Goal: Task Accomplishment & Management: Use online tool/utility

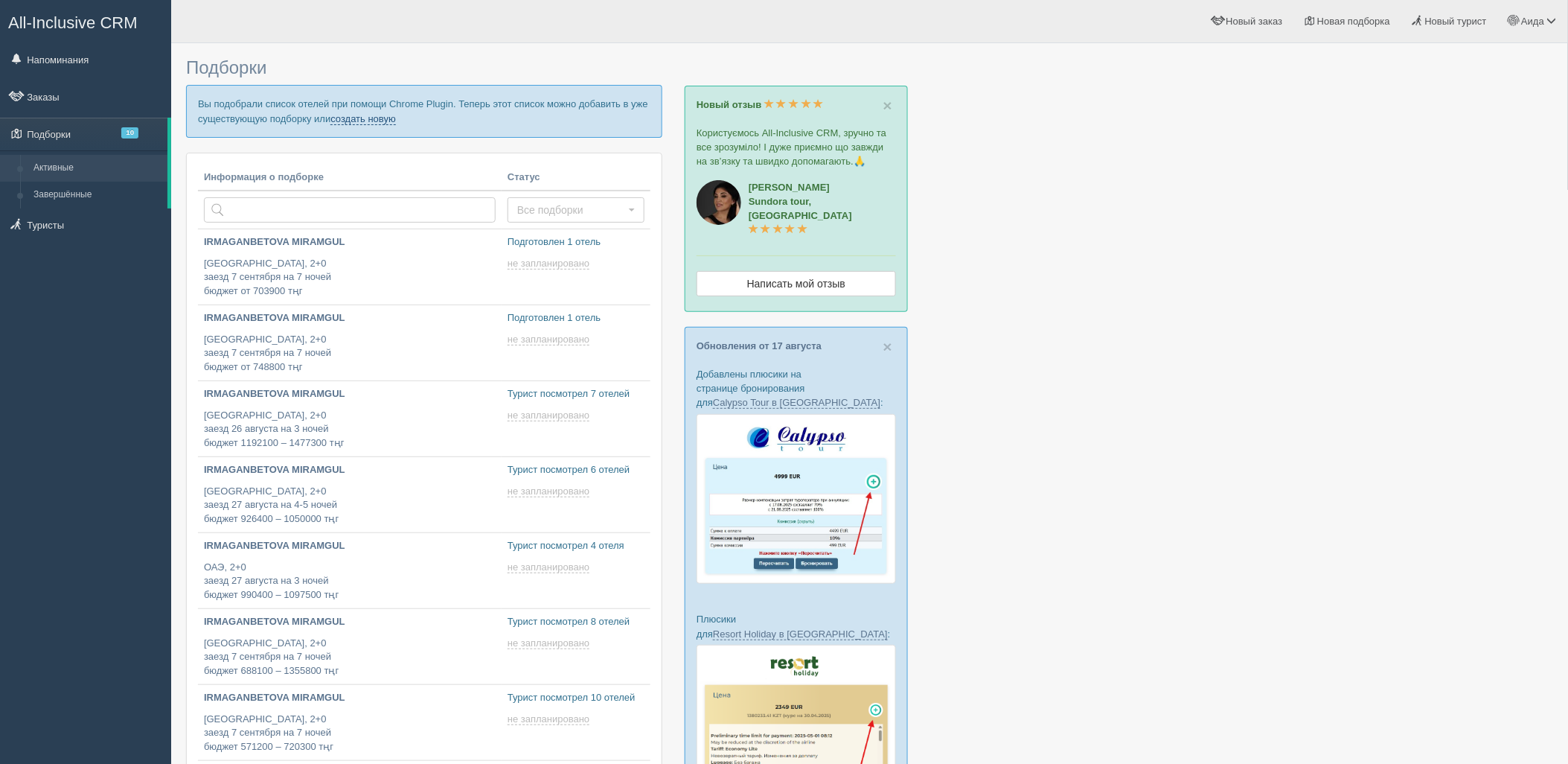
click at [376, 114] on link "создать новую" at bounding box center [363, 119] width 66 height 12
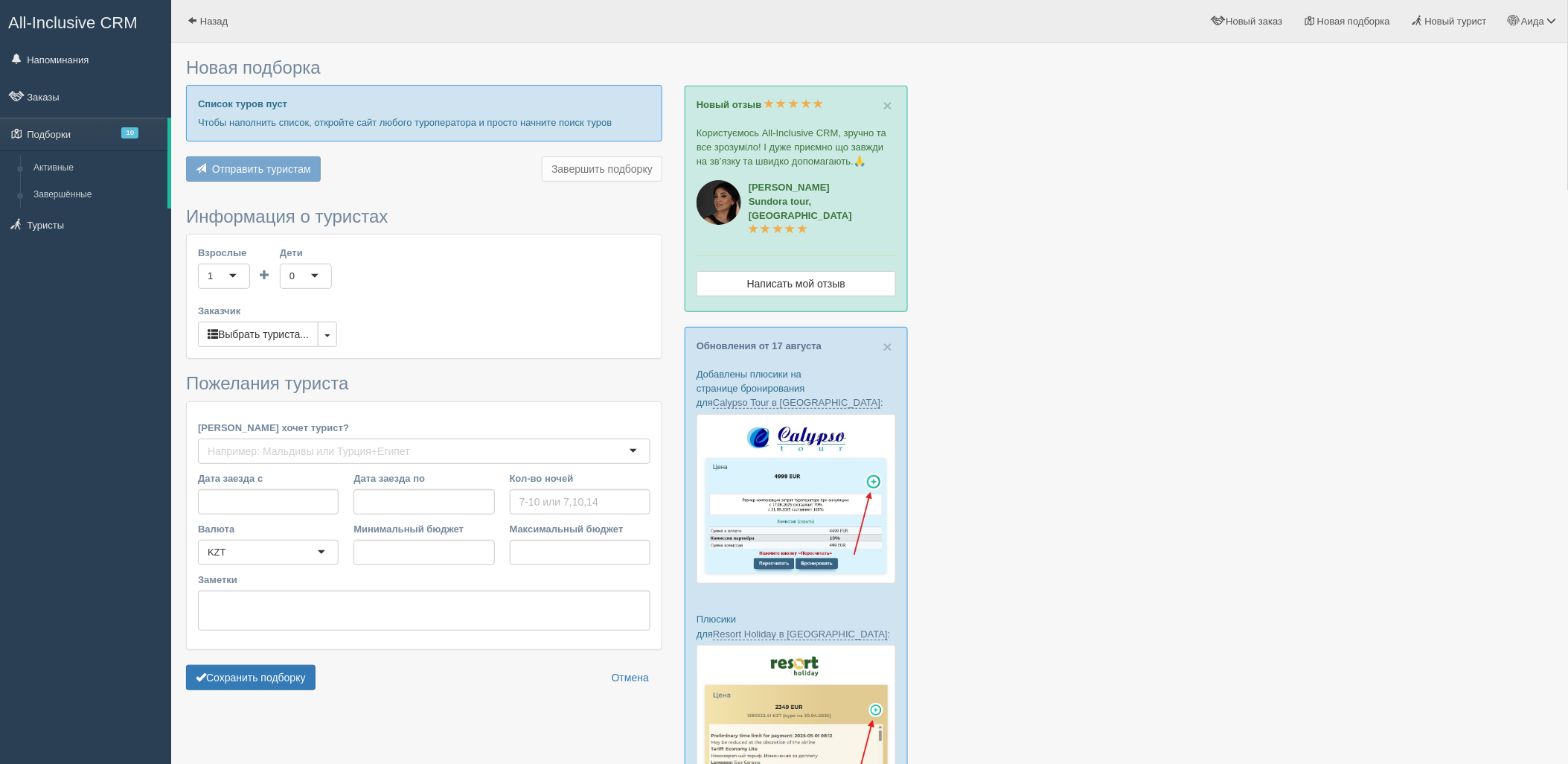
type input "6-7"
type input "2184700"
type input "2650400"
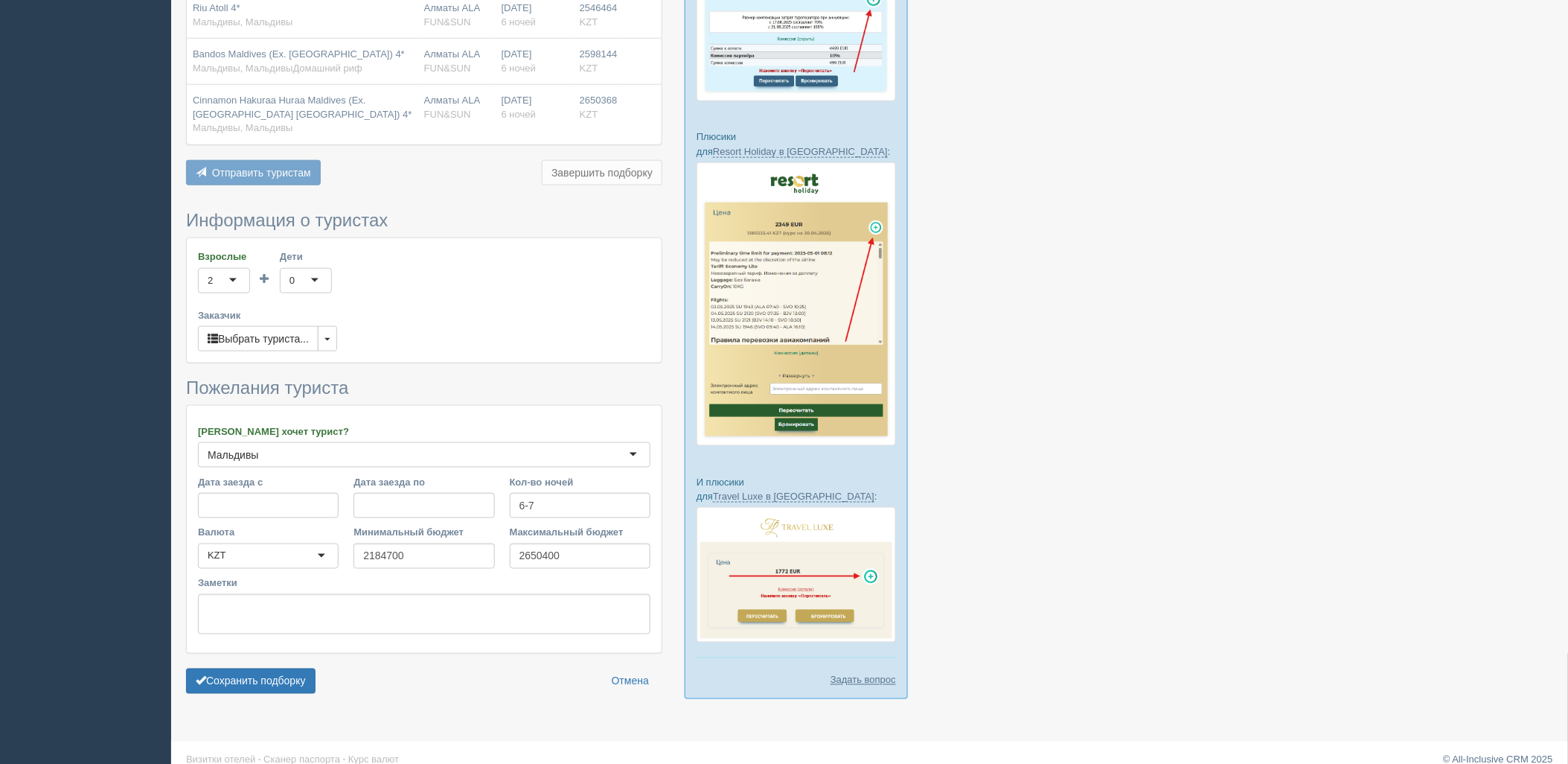
scroll to position [488, 0]
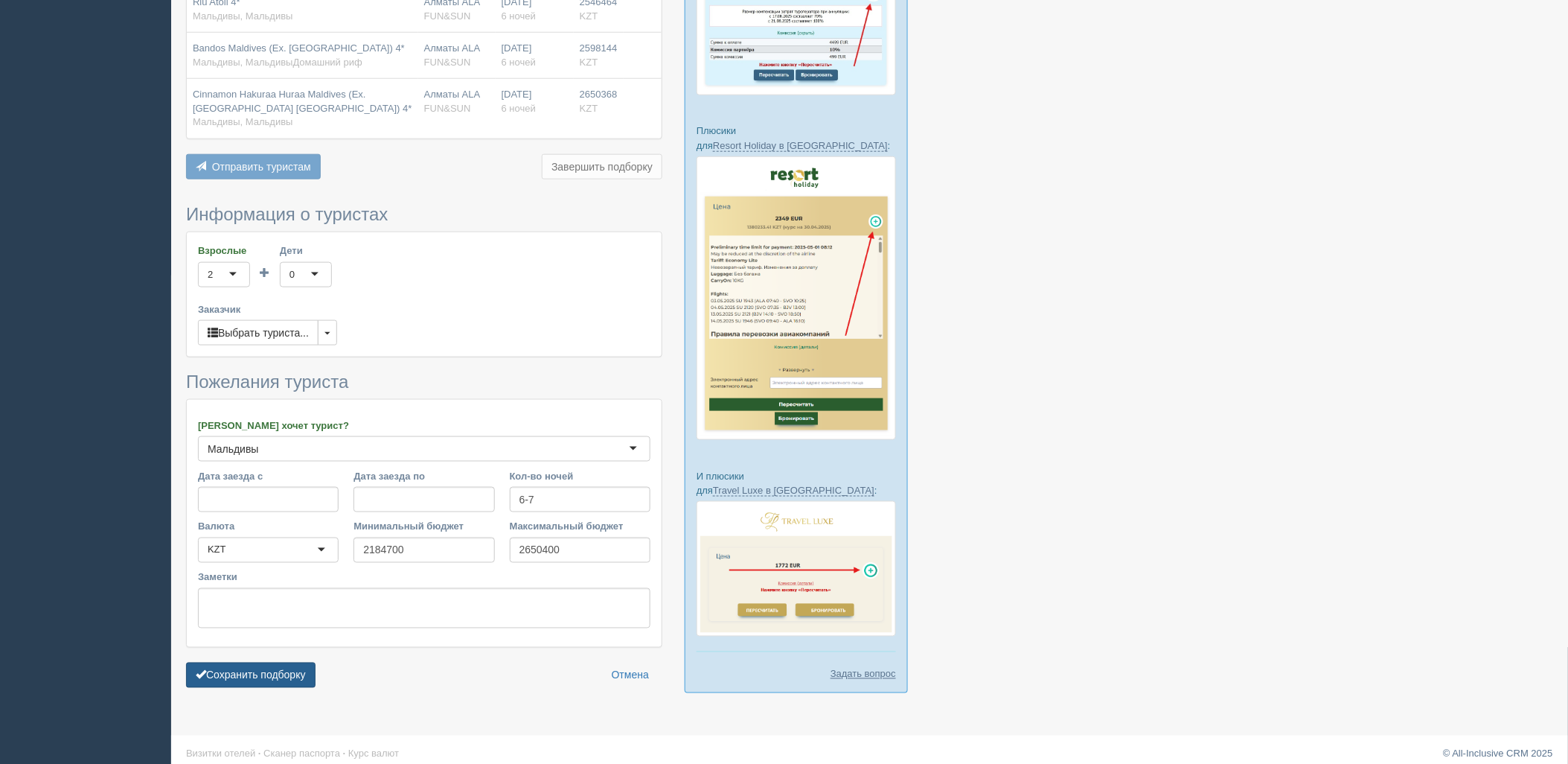
click at [291, 664] on button "Сохранить подборку" at bounding box center [251, 675] width 130 height 25
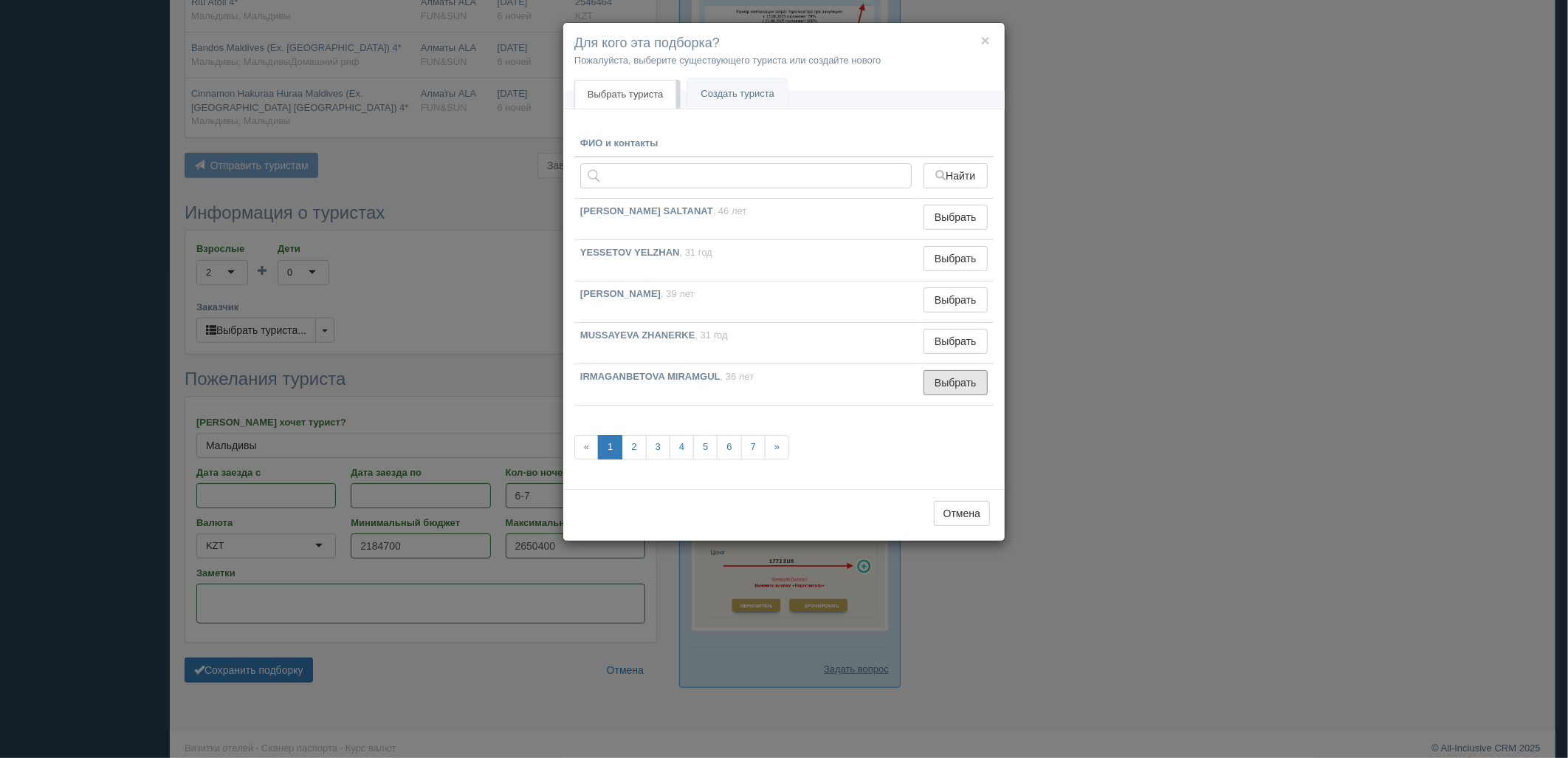
drag, startPoint x: 944, startPoint y: 381, endPoint x: 530, endPoint y: 515, distance: 435.1
click at [943, 381] on button "Выбрать" at bounding box center [955, 382] width 64 height 25
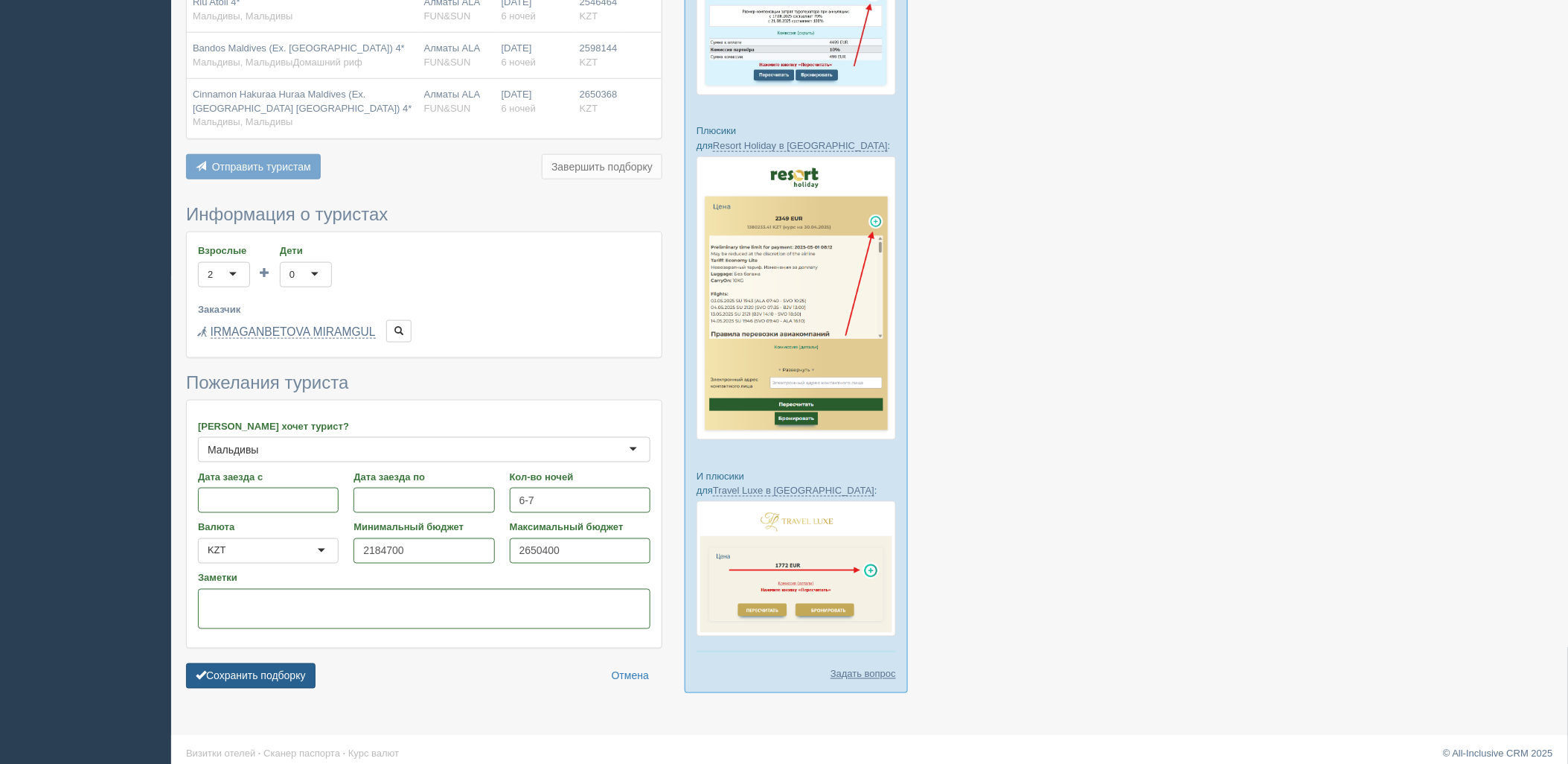
click at [276, 688] on button "Сохранить подборку" at bounding box center [251, 675] width 130 height 25
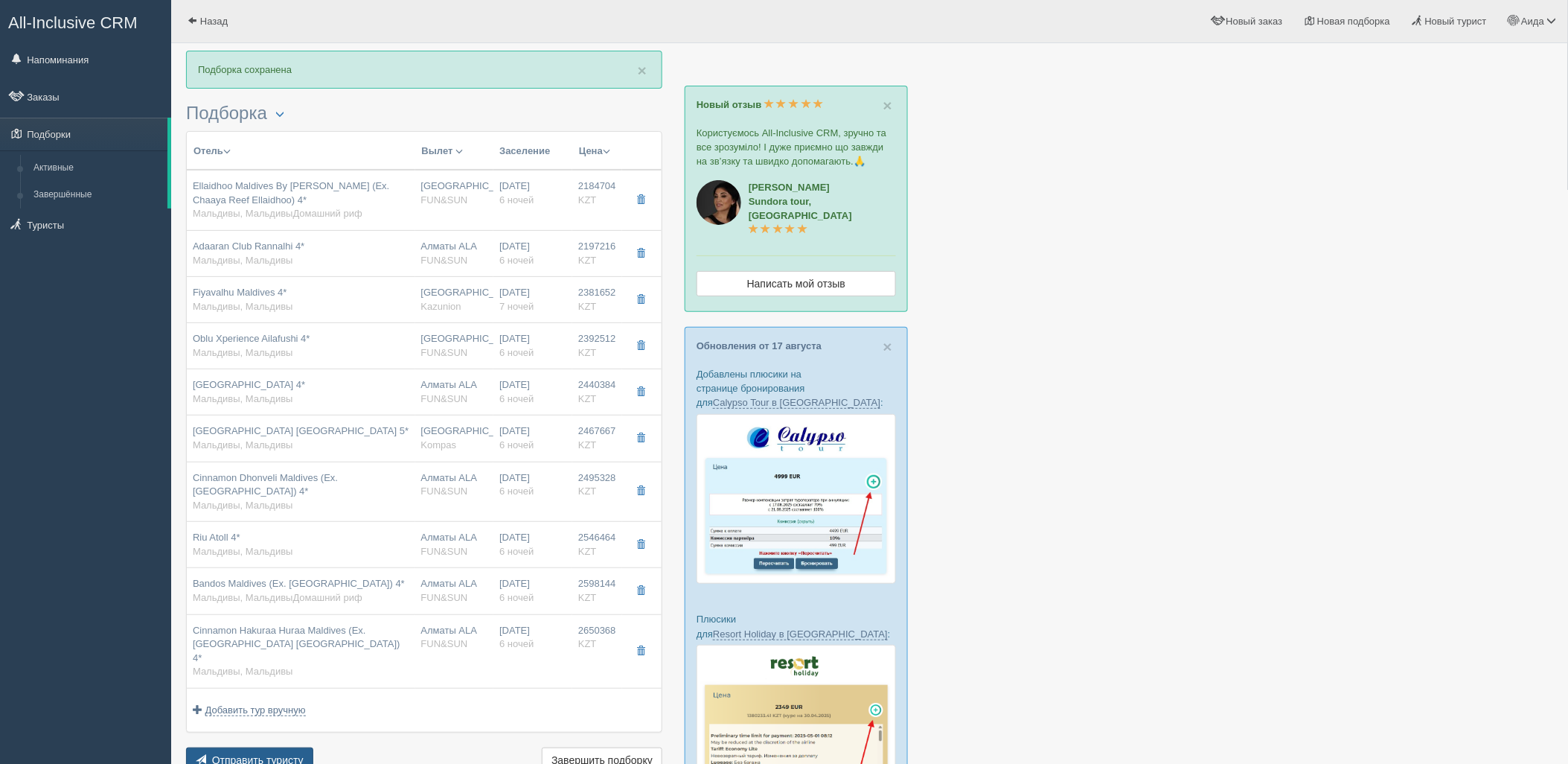
click at [280, 754] on button "Отправить туристу Отправить" at bounding box center [249, 760] width 127 height 25
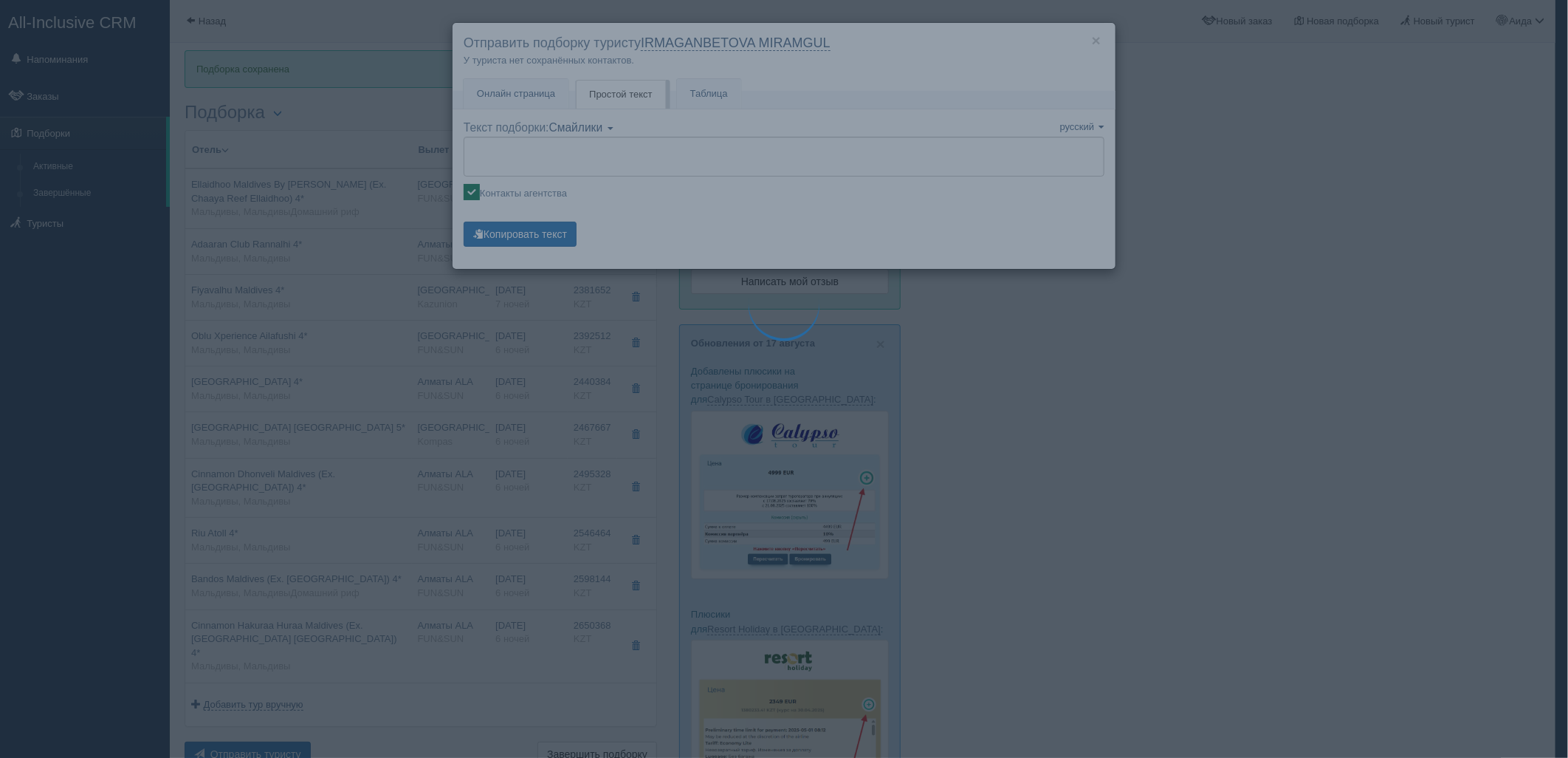
type textarea "🌞 Loremi dolo! Sitametcon Adi elitseddoei temporinc utlabore: 🌎 Etdolore, Magna…"
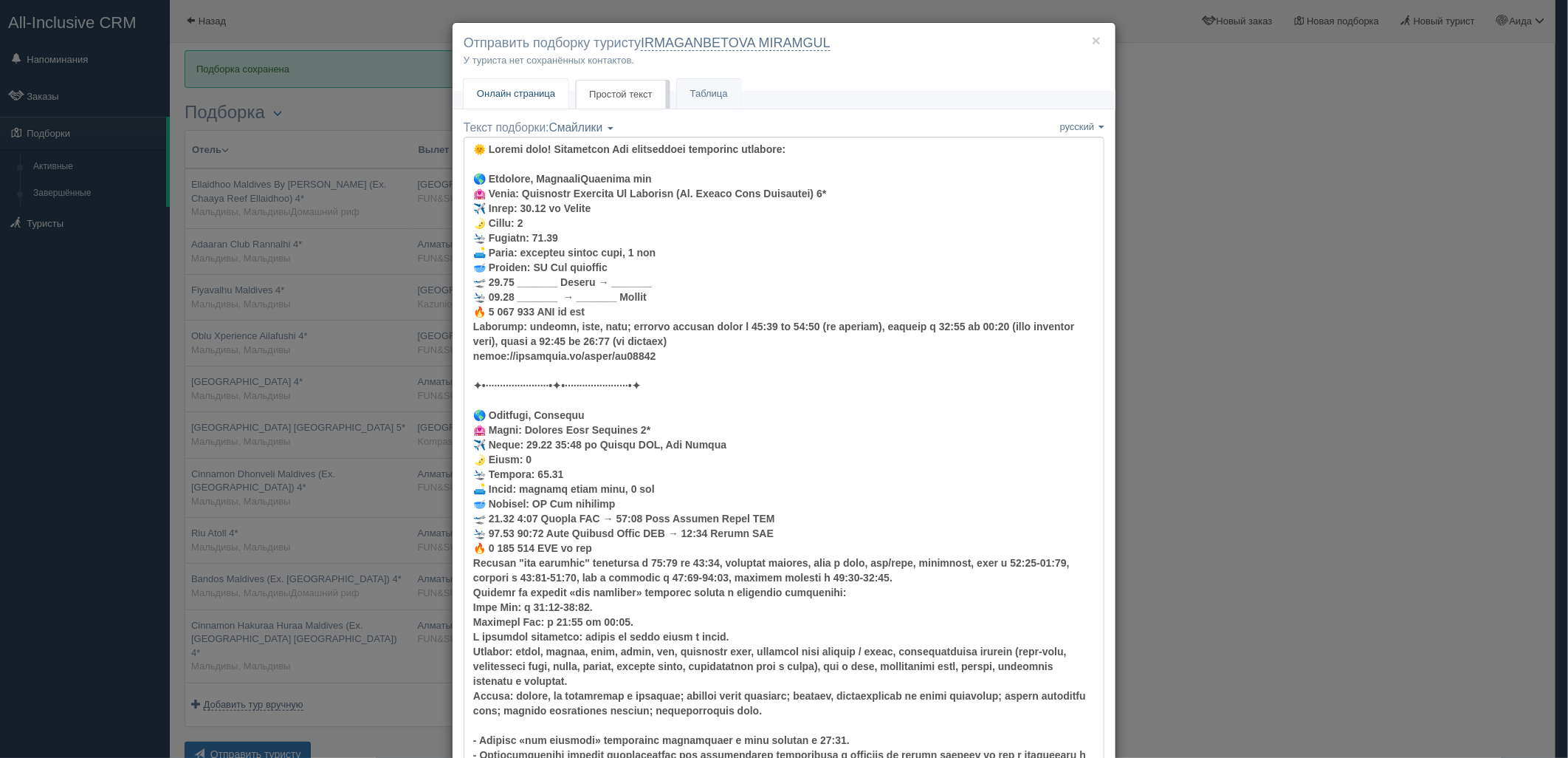
click at [524, 88] on span "Онлайн страница" at bounding box center [516, 93] width 78 height 11
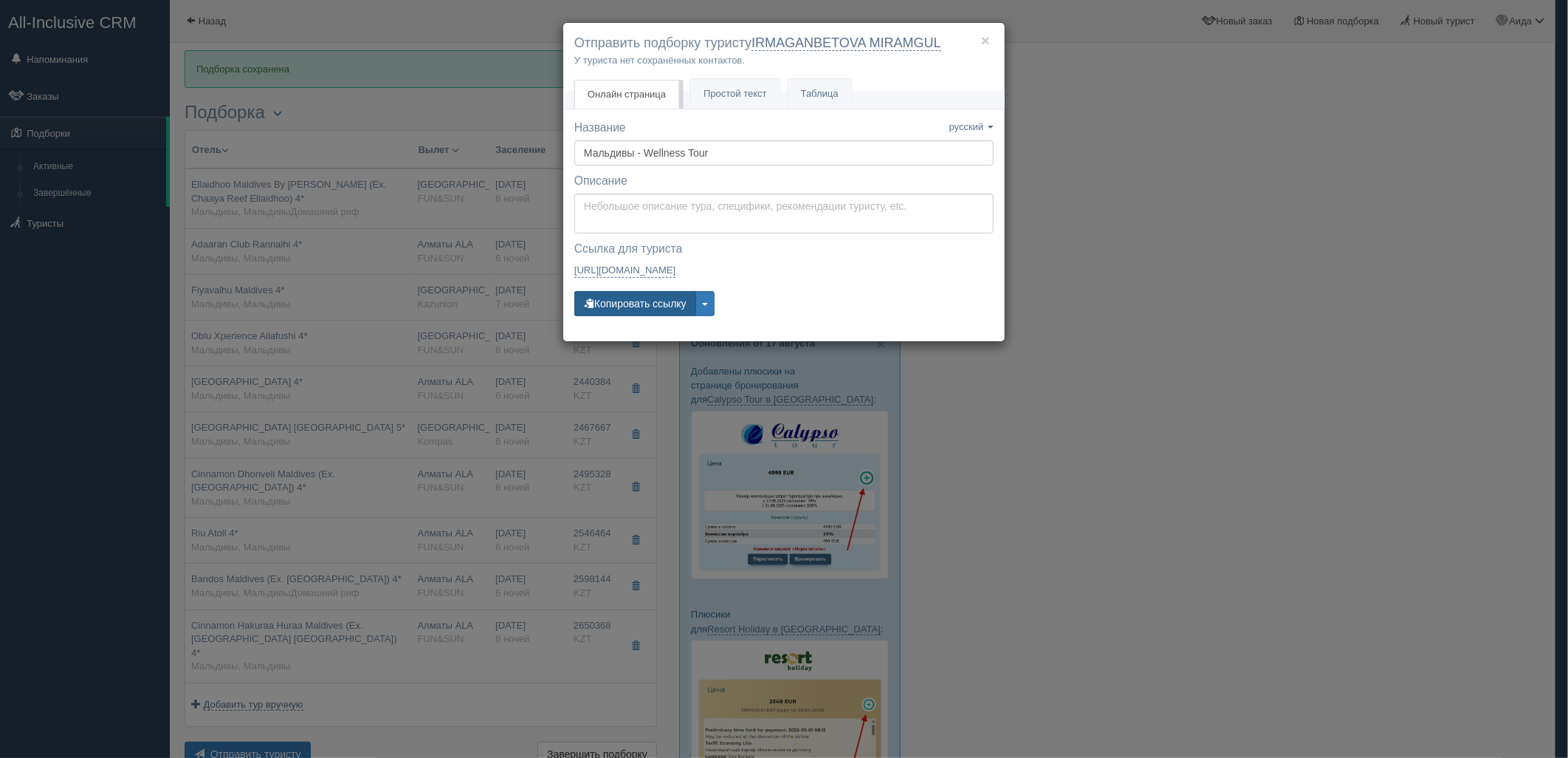
drag, startPoint x: 647, startPoint y: 291, endPoint x: 638, endPoint y: 295, distance: 9.8
click at [647, 292] on button "Копировать ссылку" at bounding box center [635, 304] width 122 height 25
